Goal: Go to known website: Go to known website

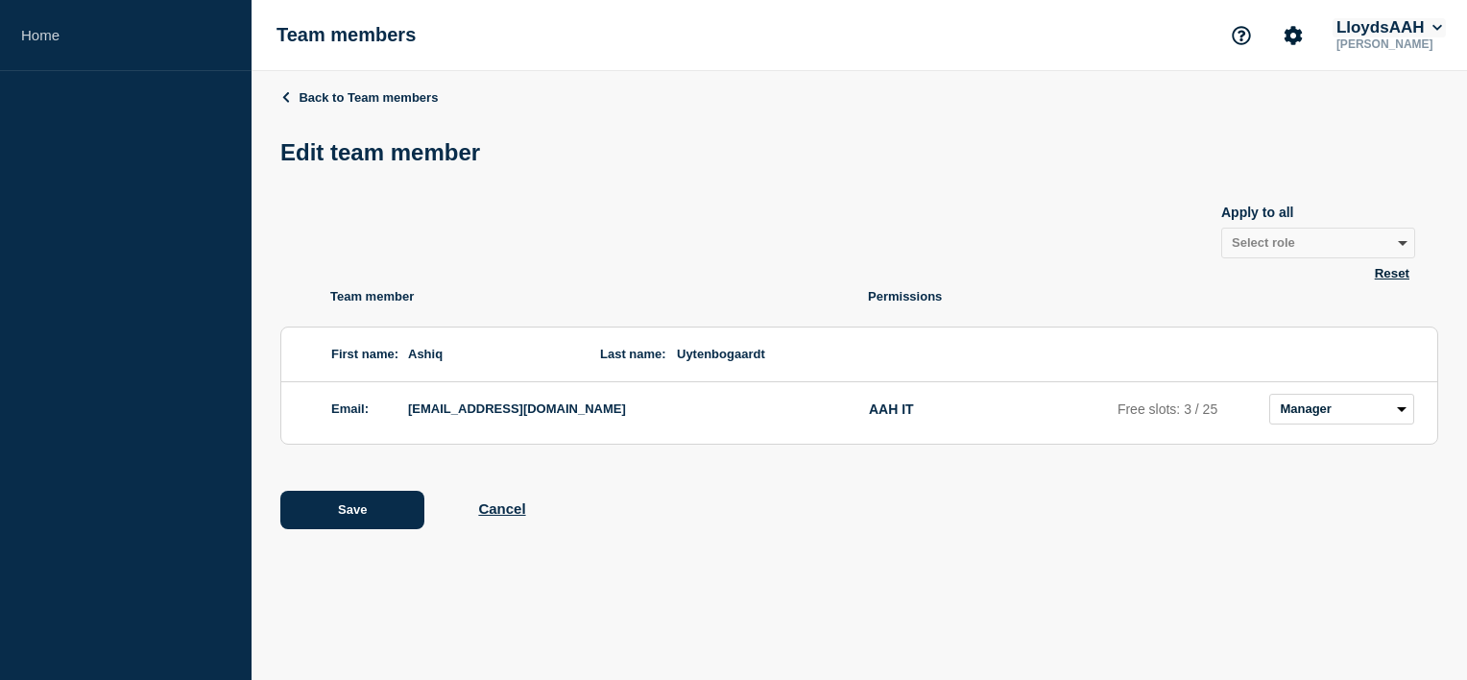
click at [1408, 31] on button "LloydsAAH" at bounding box center [1388, 27] width 113 height 19
click at [1377, 101] on button "Kocho" at bounding box center [1377, 96] width 53 height 18
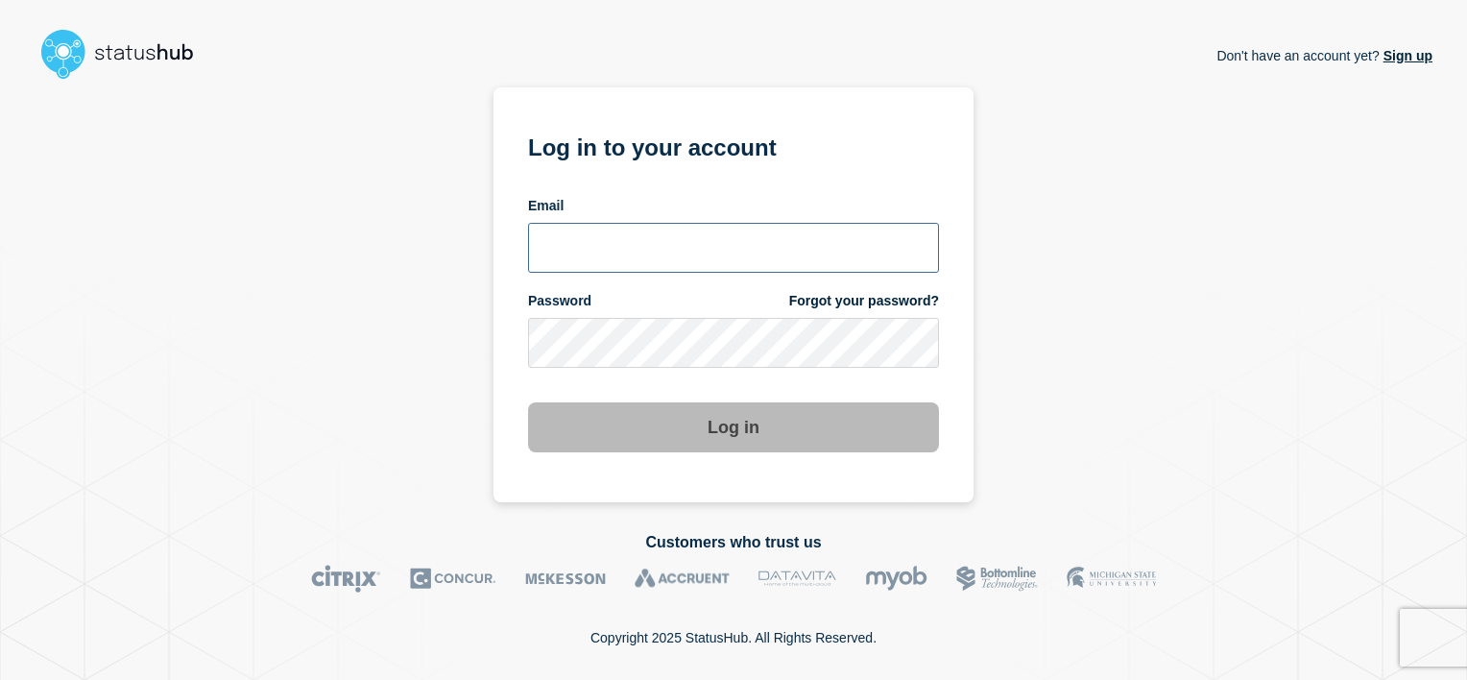
type input "alan.capistrano@kocho.co.uk"
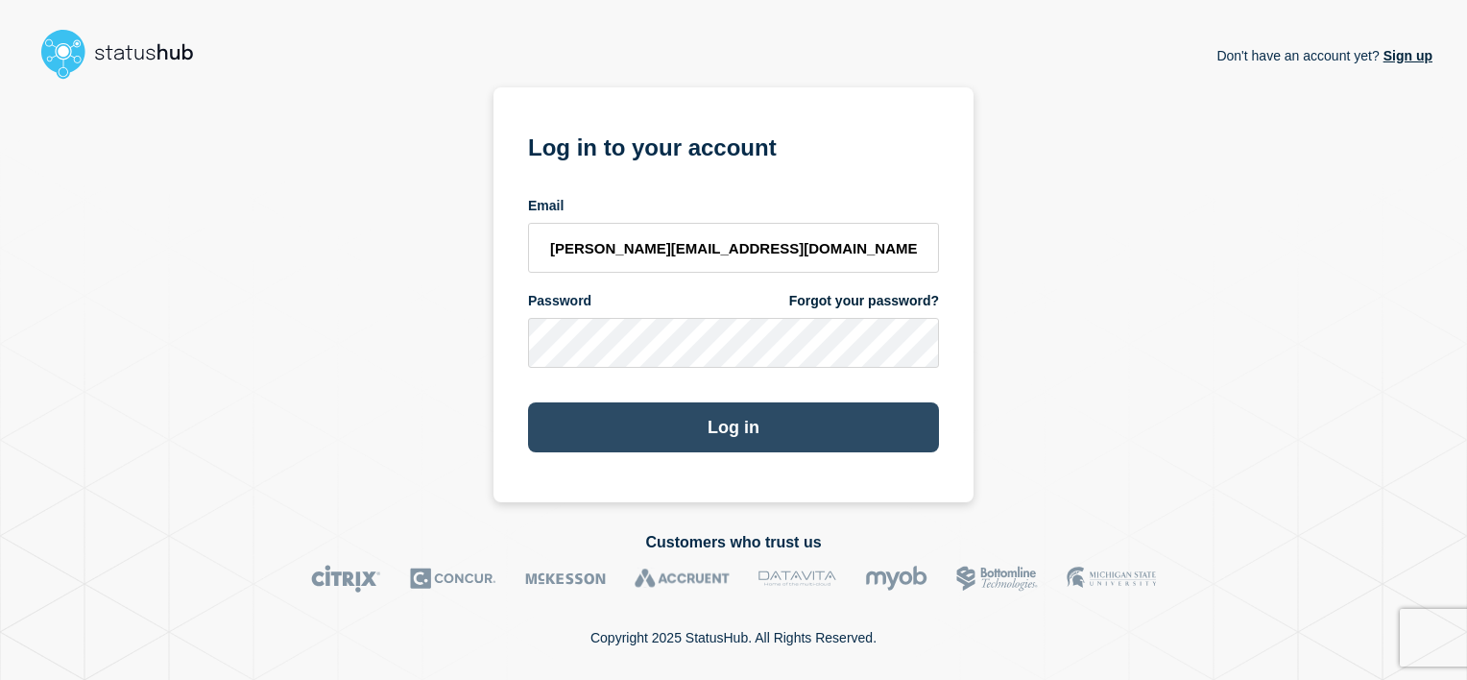
click at [697, 409] on button "Log in" at bounding box center [733, 427] width 411 height 50
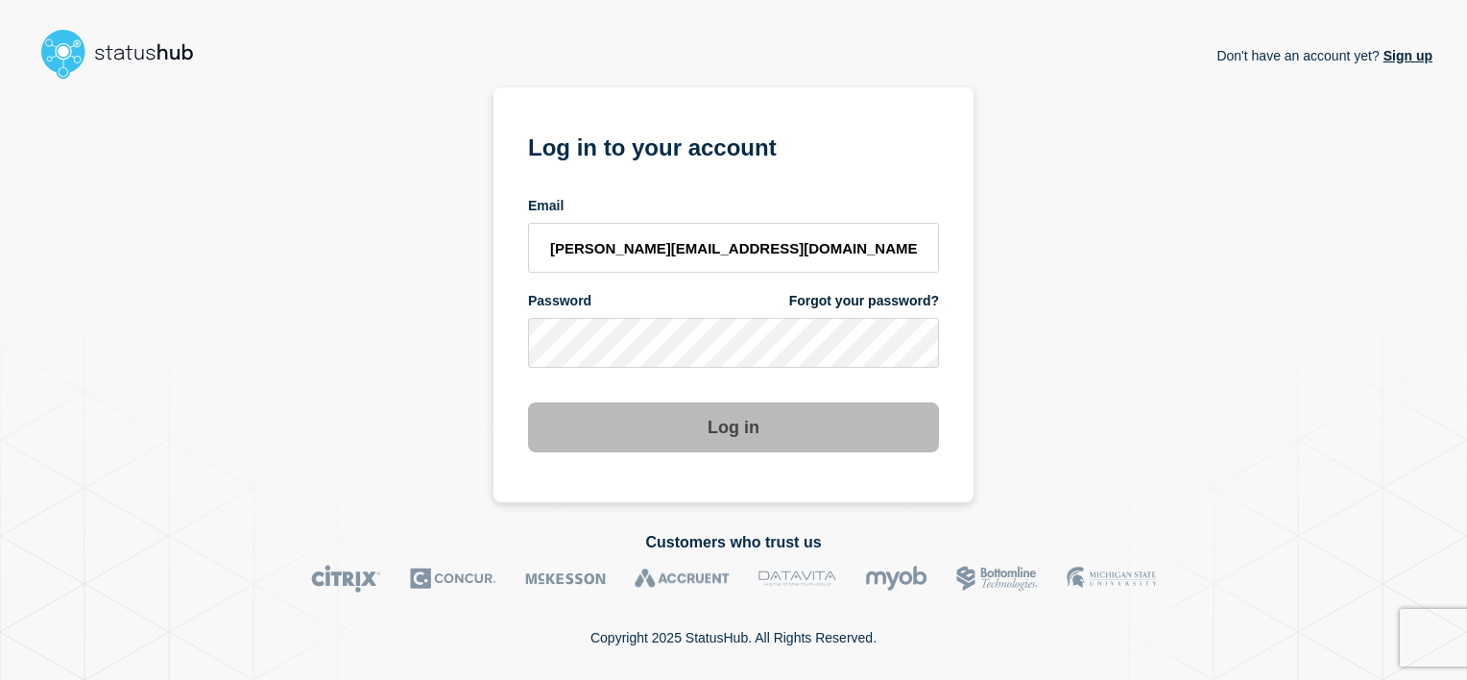
click at [699, 390] on div "Log in" at bounding box center [733, 419] width 411 height 65
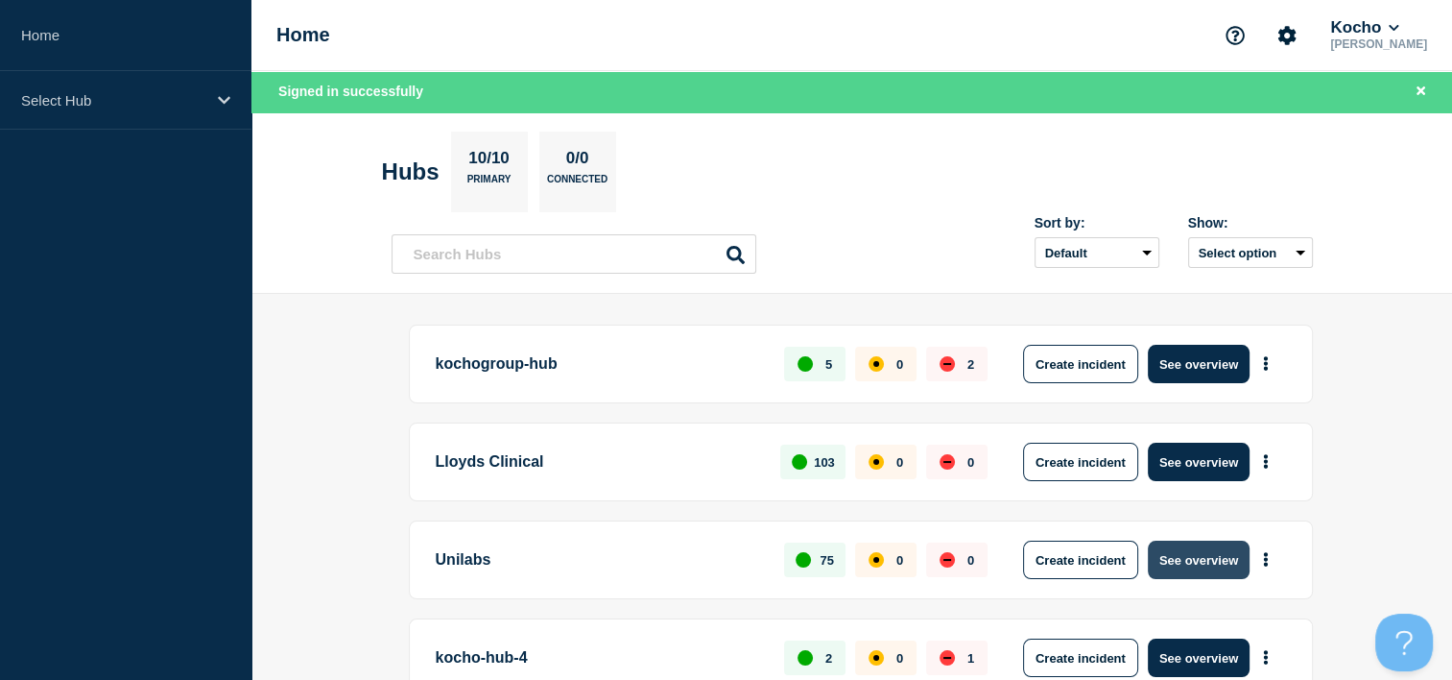
click at [1221, 552] on button "See overview" at bounding box center [1199, 559] width 102 height 38
